Goal: Use online tool/utility: Utilize a website feature to perform a specific function

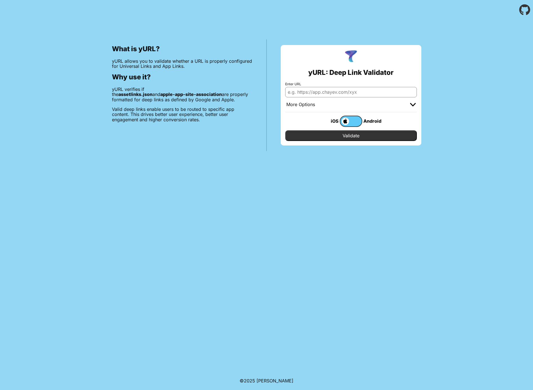
click at [306, 92] on input "Enter URL" at bounding box center [351, 92] width 132 height 10
type input "https://open.patreon.com"
click at [285, 130] on input "Validate" at bounding box center [351, 135] width 132 height 11
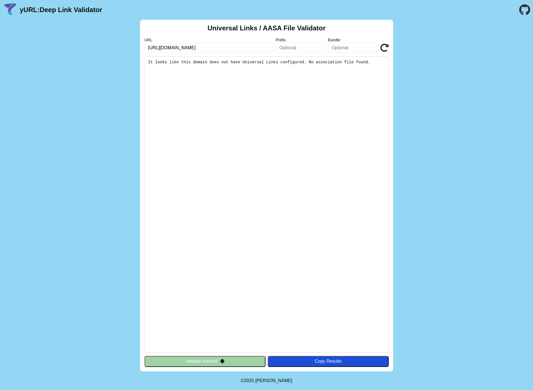
click at [248, 45] on input "https://open.patreon.com" at bounding box center [208, 48] width 128 height 10
type input "[URL][DOMAIN_NAME]"
click at [384, 46] on icon at bounding box center [384, 48] width 8 height 8
click at [239, 361] on button "Validate Android" at bounding box center [204, 361] width 121 height 11
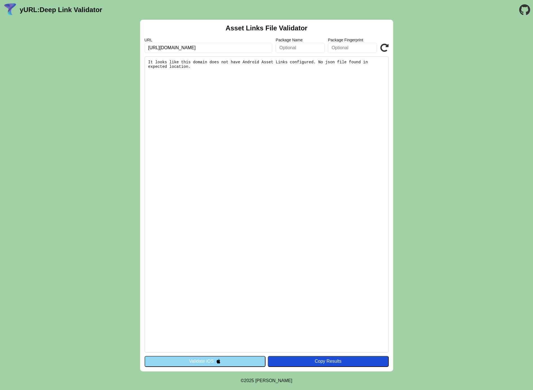
click at [210, 45] on input "[URL][DOMAIN_NAME]" at bounding box center [208, 48] width 128 height 10
type input "https://open.patreon.com/m/lol"
click at [203, 358] on button "Validate iOS" at bounding box center [204, 361] width 121 height 11
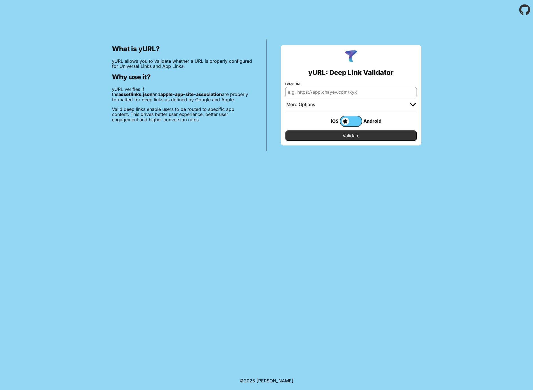
click at [325, 97] on div "More Options" at bounding box center [351, 104] width 132 height 15
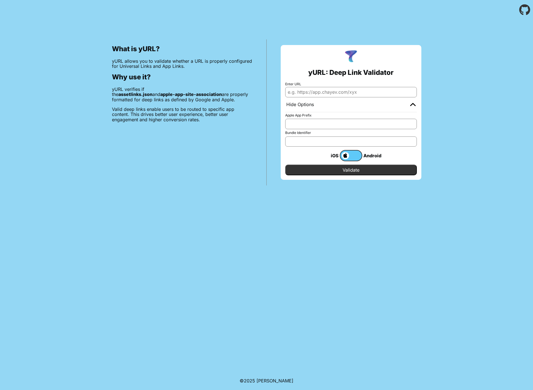
click at [324, 93] on input "Enter URL" at bounding box center [351, 92] width 132 height 10
paste input "[URL][DOMAIN_NAME][SECURITY_DATA]"
type input "[URL][DOMAIN_NAME][SECURITY_DATA]"
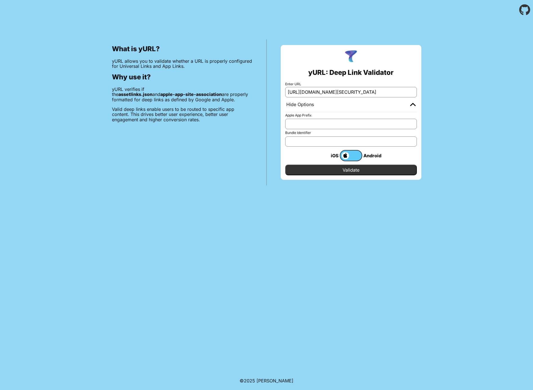
click at [307, 167] on input "Validate" at bounding box center [351, 169] width 132 height 11
